Goal: Communication & Community: Answer question/provide support

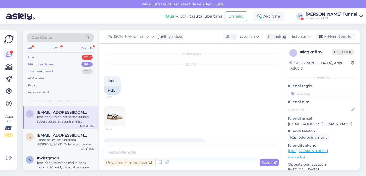
scroll to position [61, 0]
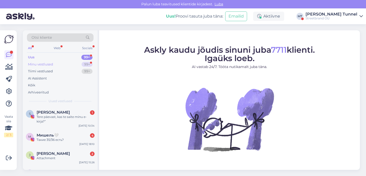
click at [83, 63] on div "99+" at bounding box center [87, 64] width 11 height 5
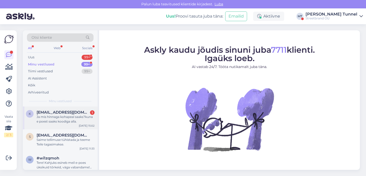
click at [60, 126] on div "k [EMAIL_ADDRESS][DOMAIN_NAME] 1 Ja mis hinnaga kohapeal saaks?kuna e poest saa…" at bounding box center [60, 117] width 75 height 23
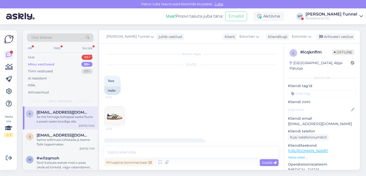
scroll to position [87, 0]
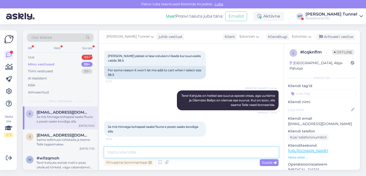
click at [150, 152] on textarea at bounding box center [191, 152] width 174 height 11
type textarea "M"
type textarea "Kui suure soodukoodiga tegemist on?"
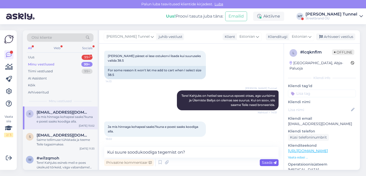
click at [275, 162] on icon at bounding box center [274, 162] width 3 height 3
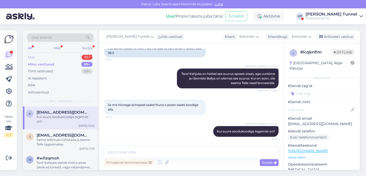
click at [59, 56] on div "Uus 99+" at bounding box center [60, 57] width 67 height 7
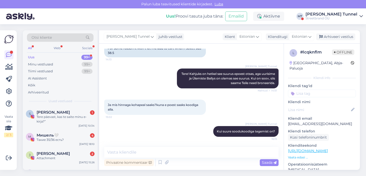
click at [337, 14] on div "[PERSON_NAME] Tunnel" at bounding box center [331, 14] width 52 height 4
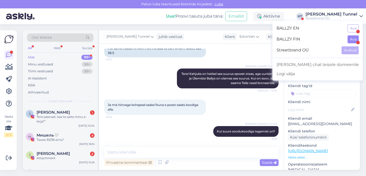
click at [354, 39] on button "Ava" at bounding box center [353, 39] width 11 height 8
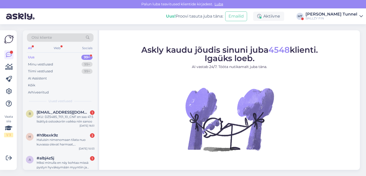
click at [341, 17] on div "BALLZY FIN" at bounding box center [331, 18] width 52 height 4
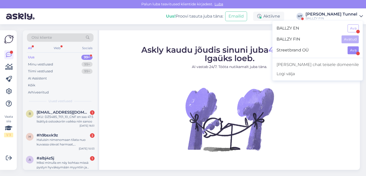
click at [350, 52] on button "Ava" at bounding box center [353, 50] width 11 height 8
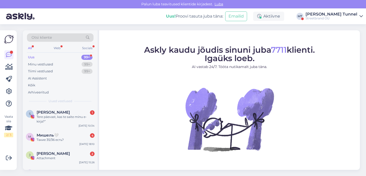
click at [354, 11] on div "Uus! Proovi tasuta juba täna: Emailid Aktiivne MT Mari-Ann Tunnel Streetbrand OÜ" at bounding box center [183, 16] width 366 height 16
click at [354, 13] on div "[PERSON_NAME] Tunnel" at bounding box center [331, 14] width 52 height 4
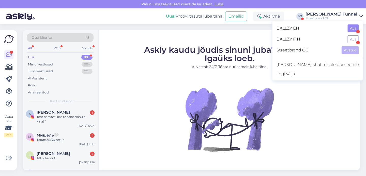
click at [352, 30] on button "Ava" at bounding box center [353, 28] width 11 height 8
